Goal: Navigation & Orientation: Find specific page/section

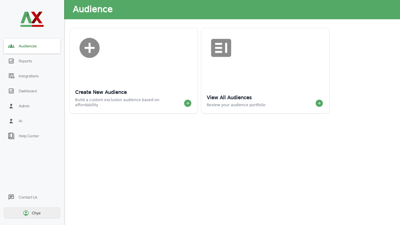
click at [36, 16] on img at bounding box center [32, 19] width 26 height 26
click at [34, 215] on div "Chye" at bounding box center [37, 213] width 10 height 5
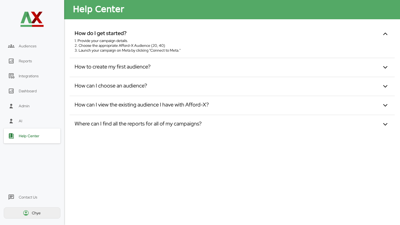
click at [29, 214] on div "Chye" at bounding box center [32, 212] width 57 height 11
click at [30, 211] on div "Chye" at bounding box center [32, 212] width 57 height 11
click at [35, 214] on div "Chye" at bounding box center [37, 213] width 10 height 5
click at [35, 197] on div "Contact Us" at bounding box center [28, 197] width 18 height 5
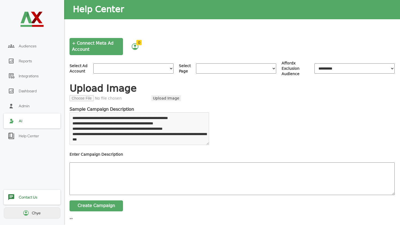
click at [35, 219] on div "Audiences Reports Integrations Dashboard Admin AI Help Center Contact Us Chye" at bounding box center [32, 112] width 64 height 225
click at [29, 47] on span "Audiences" at bounding box center [28, 46] width 18 height 5
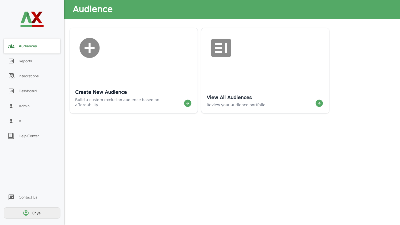
click at [36, 211] on div "Chye" at bounding box center [37, 213] width 10 height 5
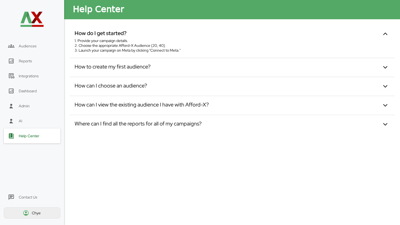
click at [33, 215] on div "Chye" at bounding box center [37, 213] width 10 height 5
click at [25, 212] on img at bounding box center [26, 213] width 6 height 6
click at [59, 188] on div "Audiences Reports Integrations Dashboard Admin AI Help Center Contact Us Chye" at bounding box center [32, 112] width 64 height 225
click at [48, 216] on div "Chye" at bounding box center [32, 212] width 57 height 11
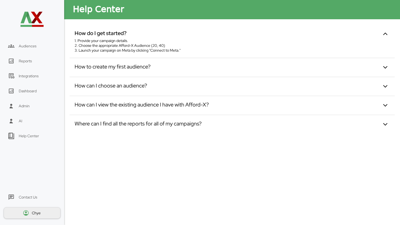
click at [32, 213] on div "Chye" at bounding box center [37, 213] width 10 height 5
click at [33, 214] on div "Chye" at bounding box center [37, 213] width 10 height 5
click at [31, 23] on img at bounding box center [32, 19] width 26 height 26
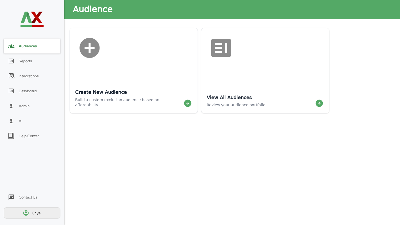
click at [32, 41] on div "Audiences" at bounding box center [32, 46] width 57 height 15
click at [36, 13] on img at bounding box center [32, 19] width 26 height 26
click at [33, 22] on img at bounding box center [32, 19] width 26 height 26
click at [28, 64] on div "Reports" at bounding box center [32, 61] width 57 height 15
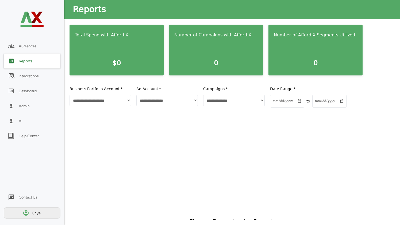
click at [28, 50] on div "Audiences" at bounding box center [32, 46] width 57 height 15
